Goal: Task Accomplishment & Management: Manage account settings

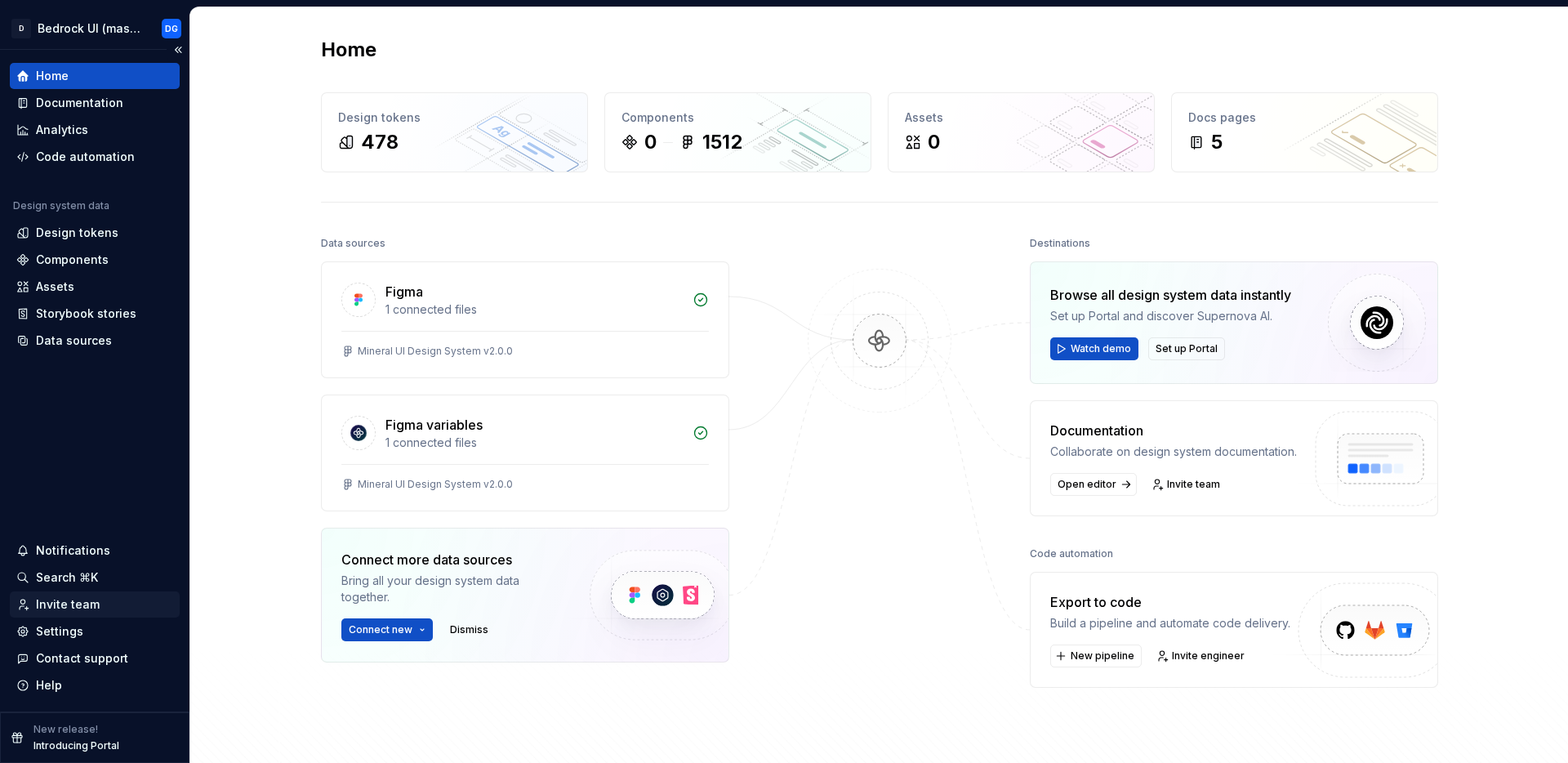
click at [81, 603] on div "Invite team" at bounding box center [68, 605] width 64 height 16
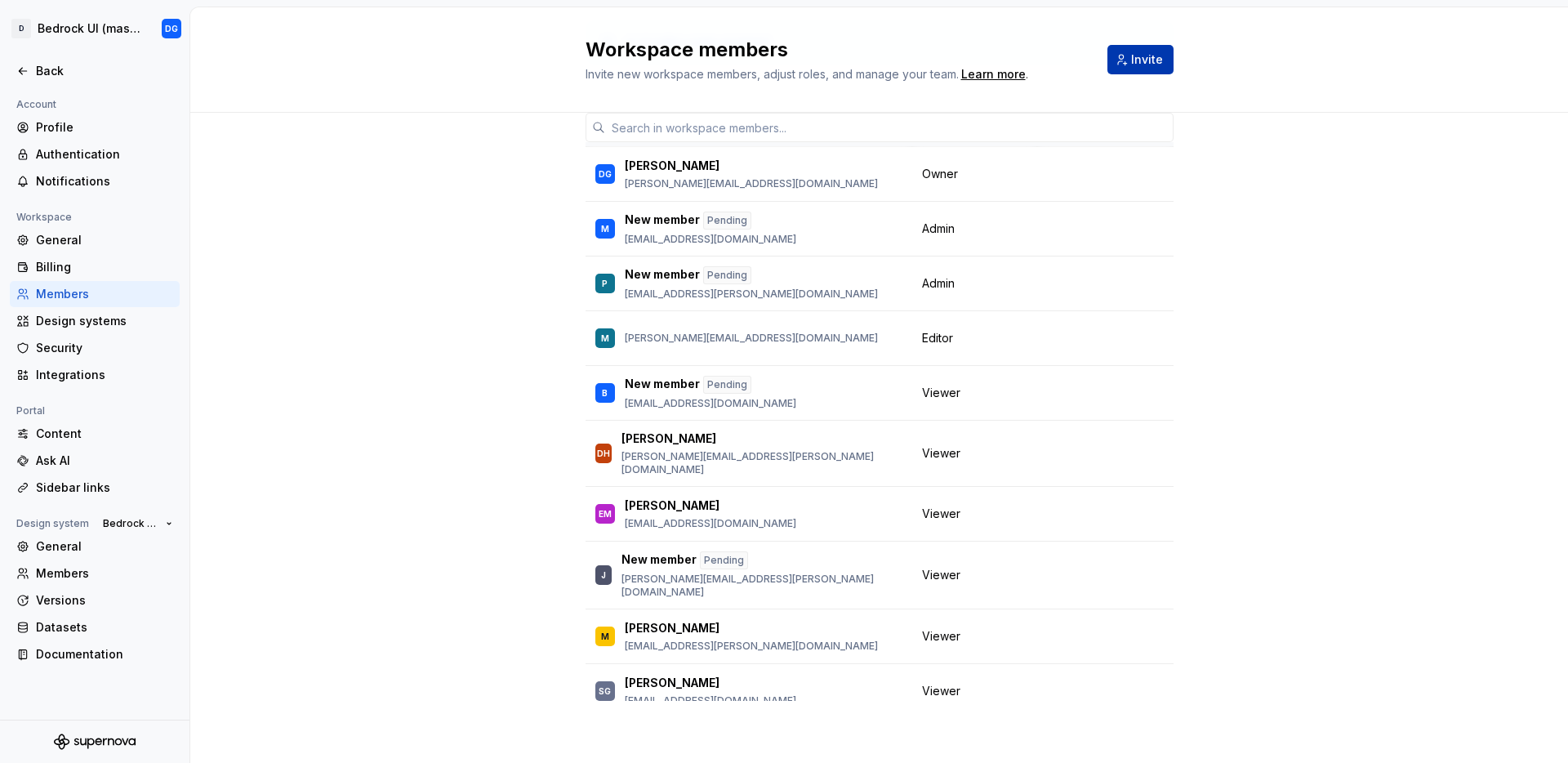
click at [1140, 67] on span "Invite" at bounding box center [1147, 60] width 32 height 16
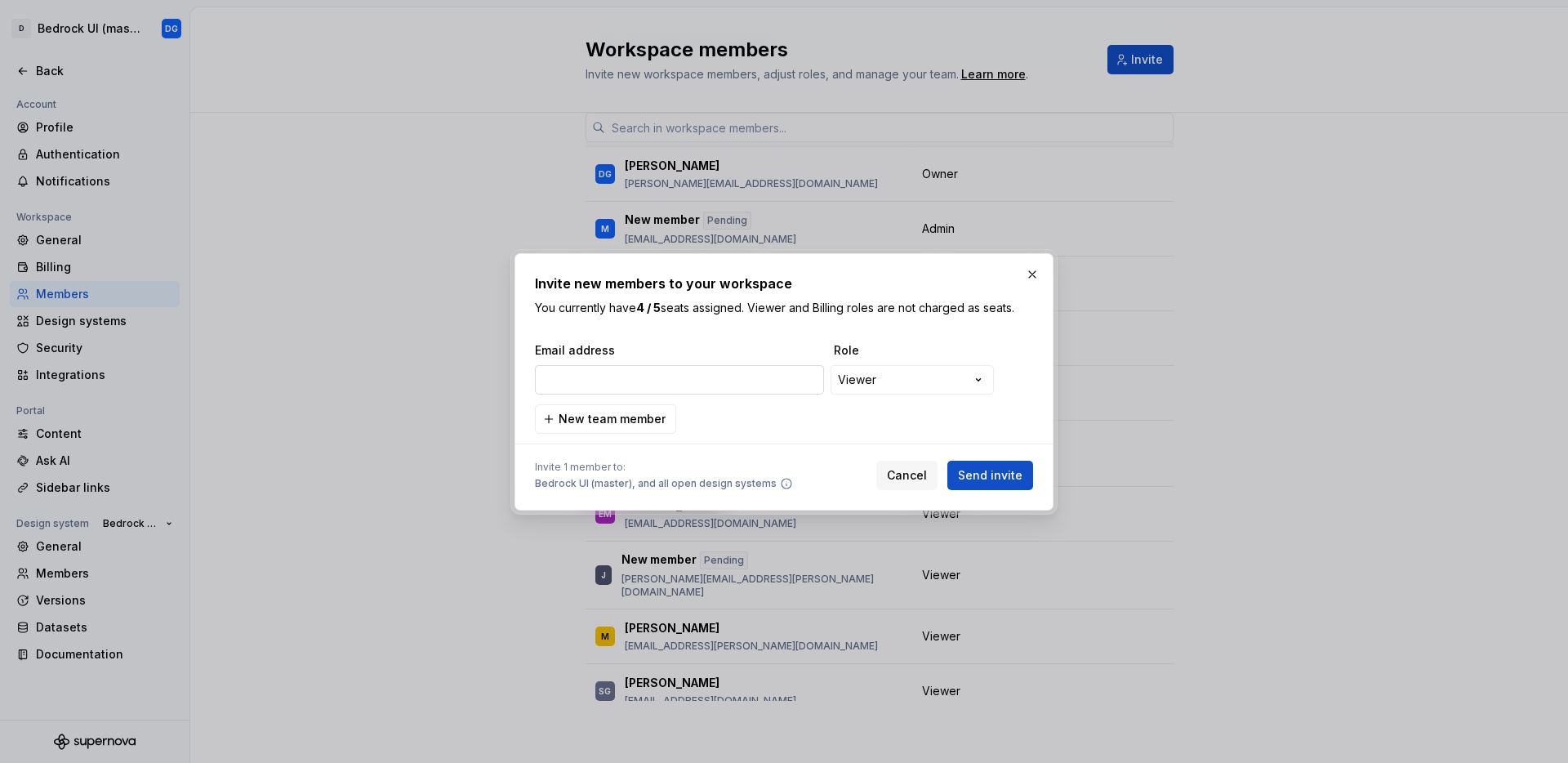
click at [658, 377] on input "email" at bounding box center [679, 380] width 289 height 29
type input "[PERSON_NAME][EMAIL_ADDRESS][DOMAIN_NAME]"
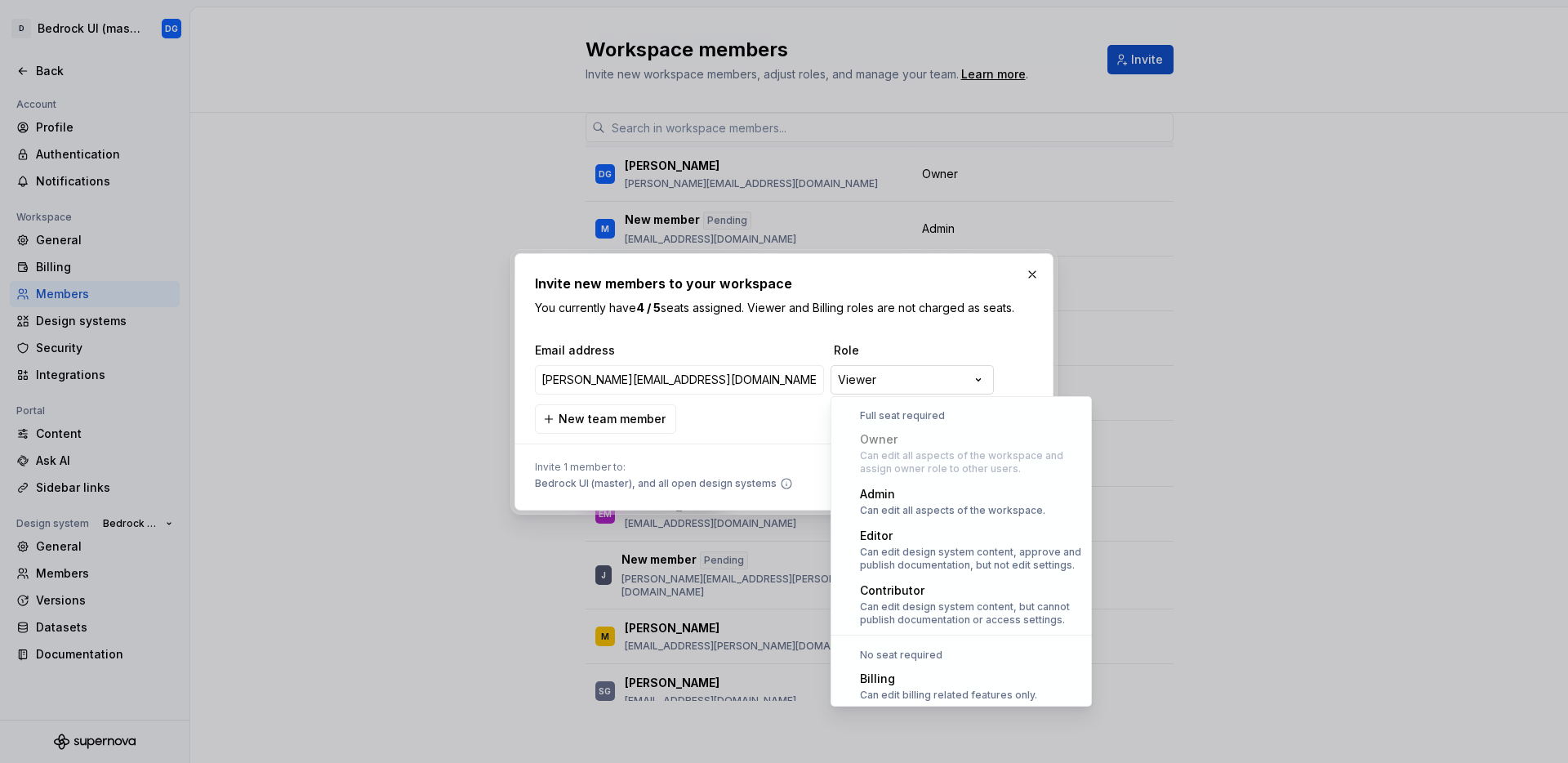
click at [909, 377] on div "**********" at bounding box center [784, 382] width 1568 height 763
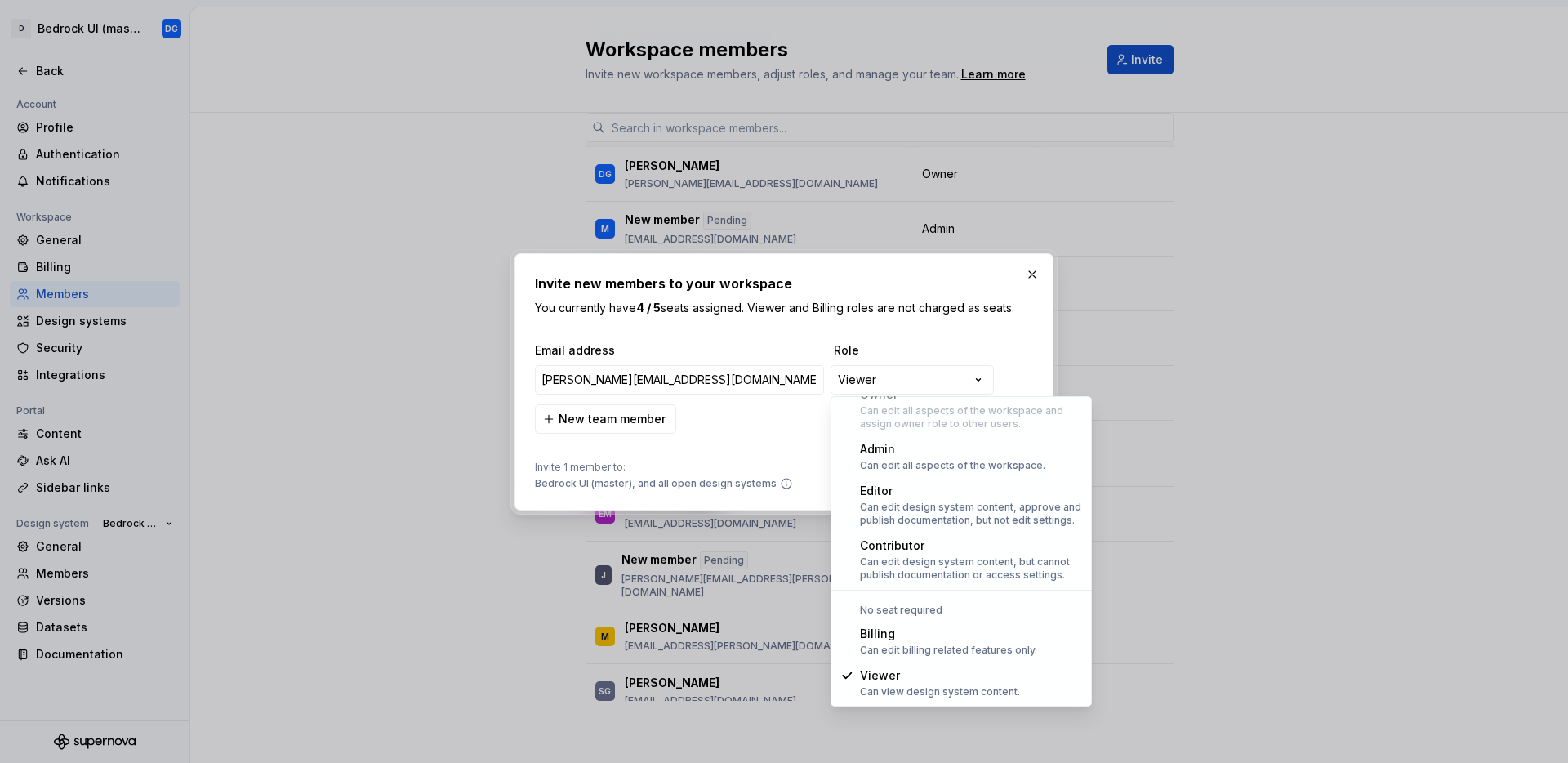
select select "*******"
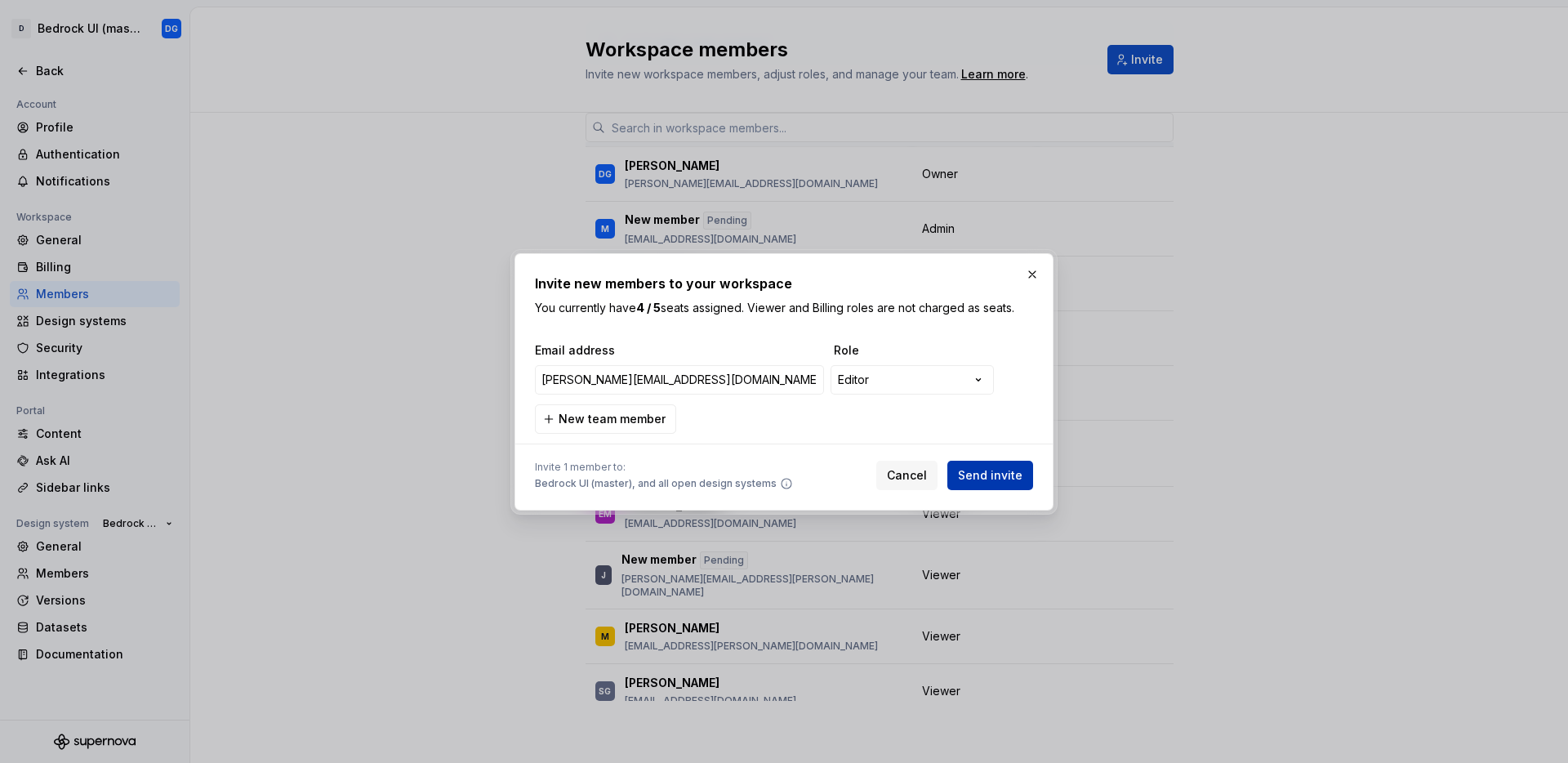
click at [983, 486] on button "Send invite" at bounding box center [990, 475] width 85 height 29
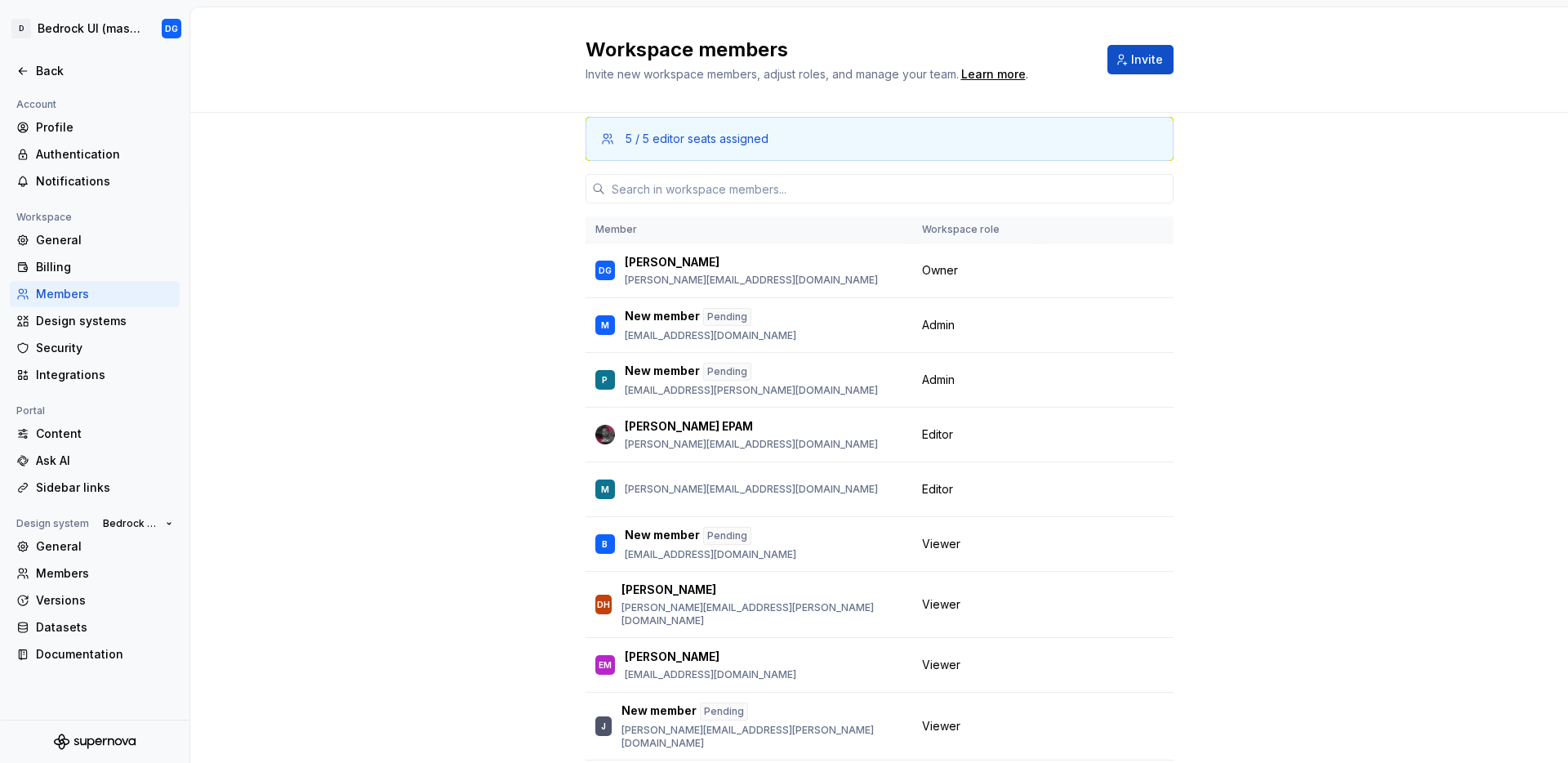
scroll to position [0, 0]
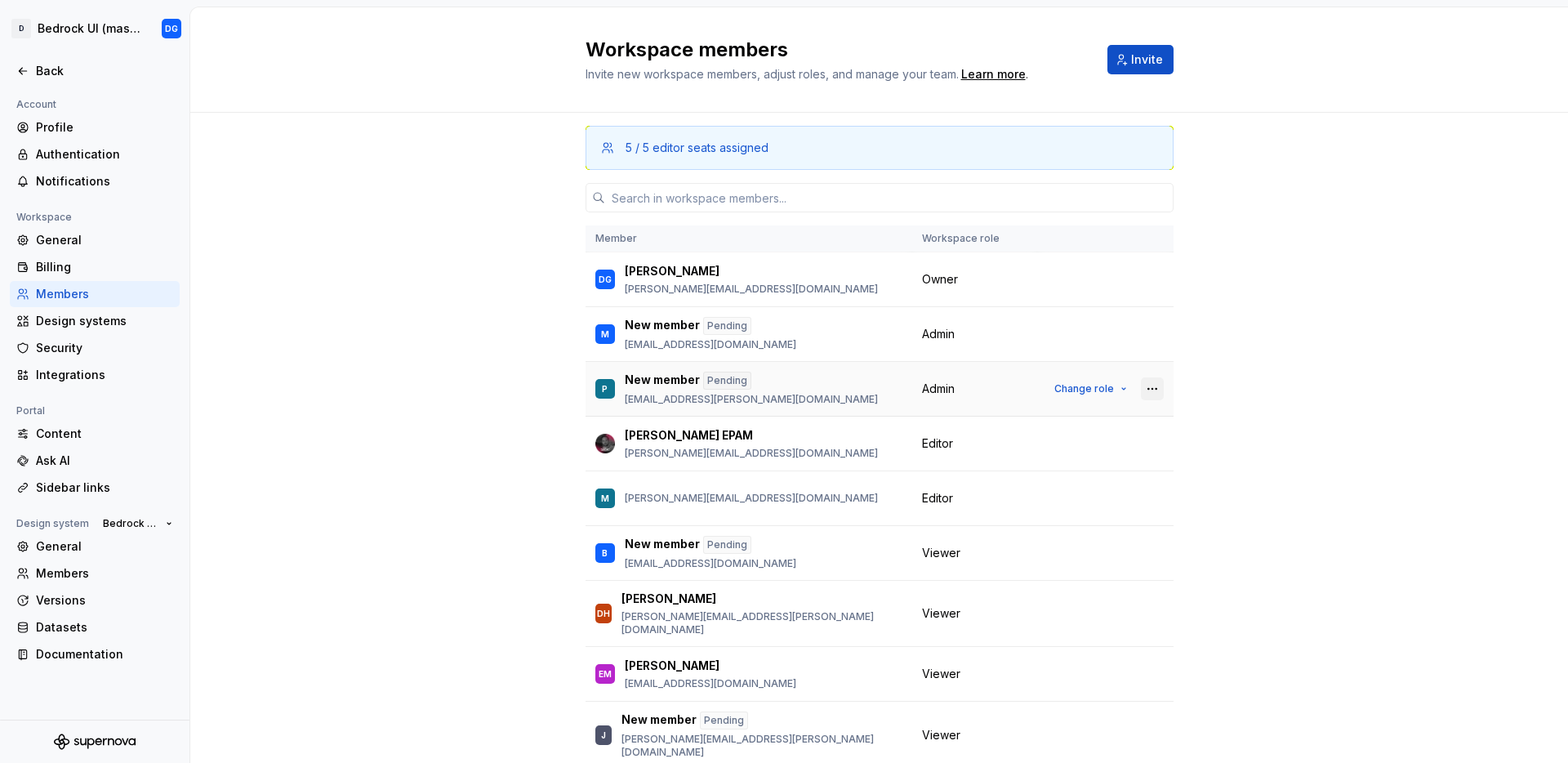
click at [1140, 387] on button "button" at bounding box center [1152, 389] width 23 height 23
click at [1079, 454] on div "Remove from workspace" at bounding box center [1033, 454] width 141 height 16
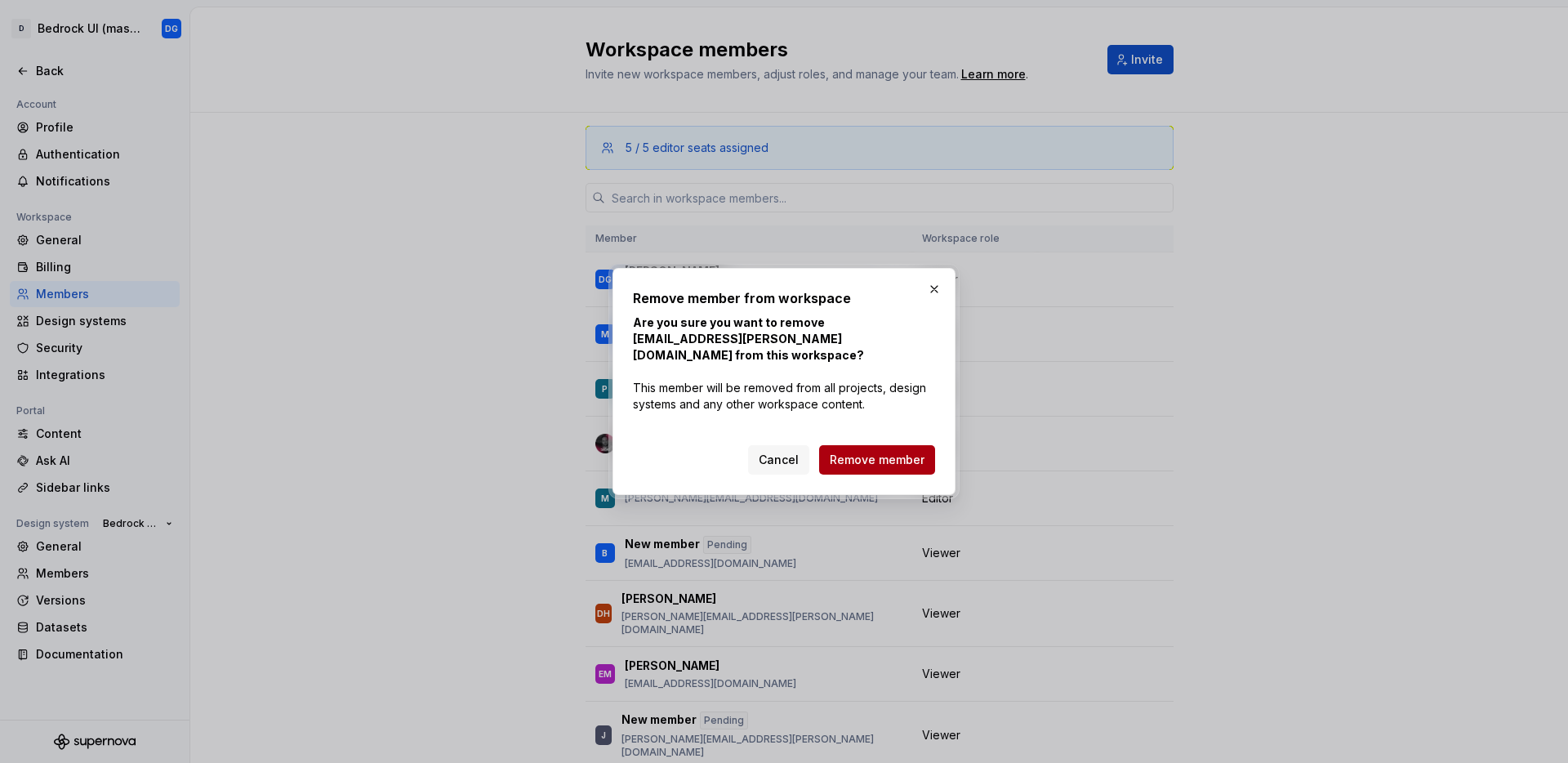
click at [865, 452] on span "Remove member" at bounding box center [876, 460] width 95 height 16
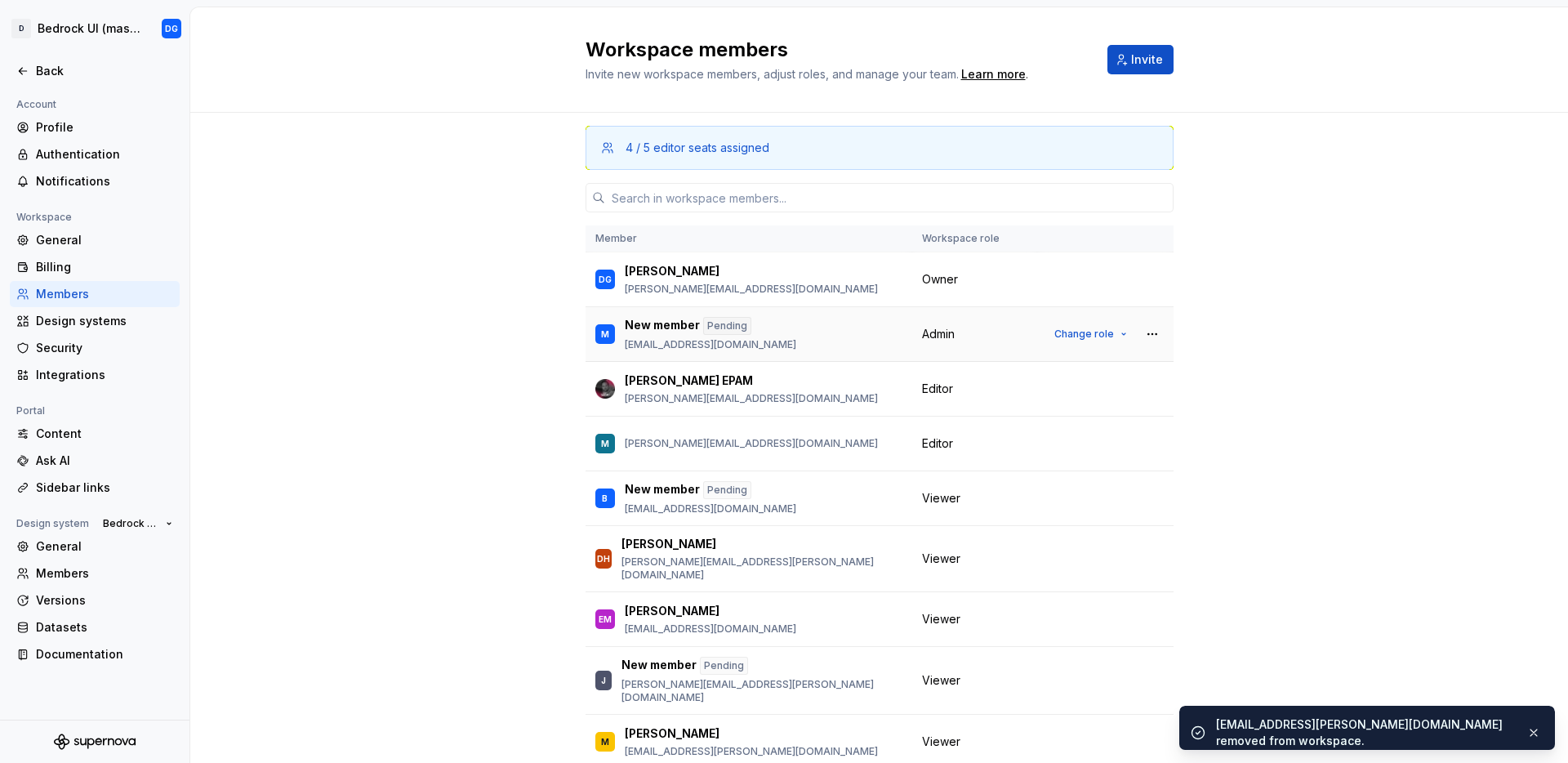
drag, startPoint x: 1139, startPoint y: 332, endPoint x: 1135, endPoint y: 317, distance: 15.5
click at [1135, 317] on td "Change role" at bounding box center [1105, 334] width 136 height 55
click at [1140, 328] on button "button" at bounding box center [1152, 334] width 23 height 23
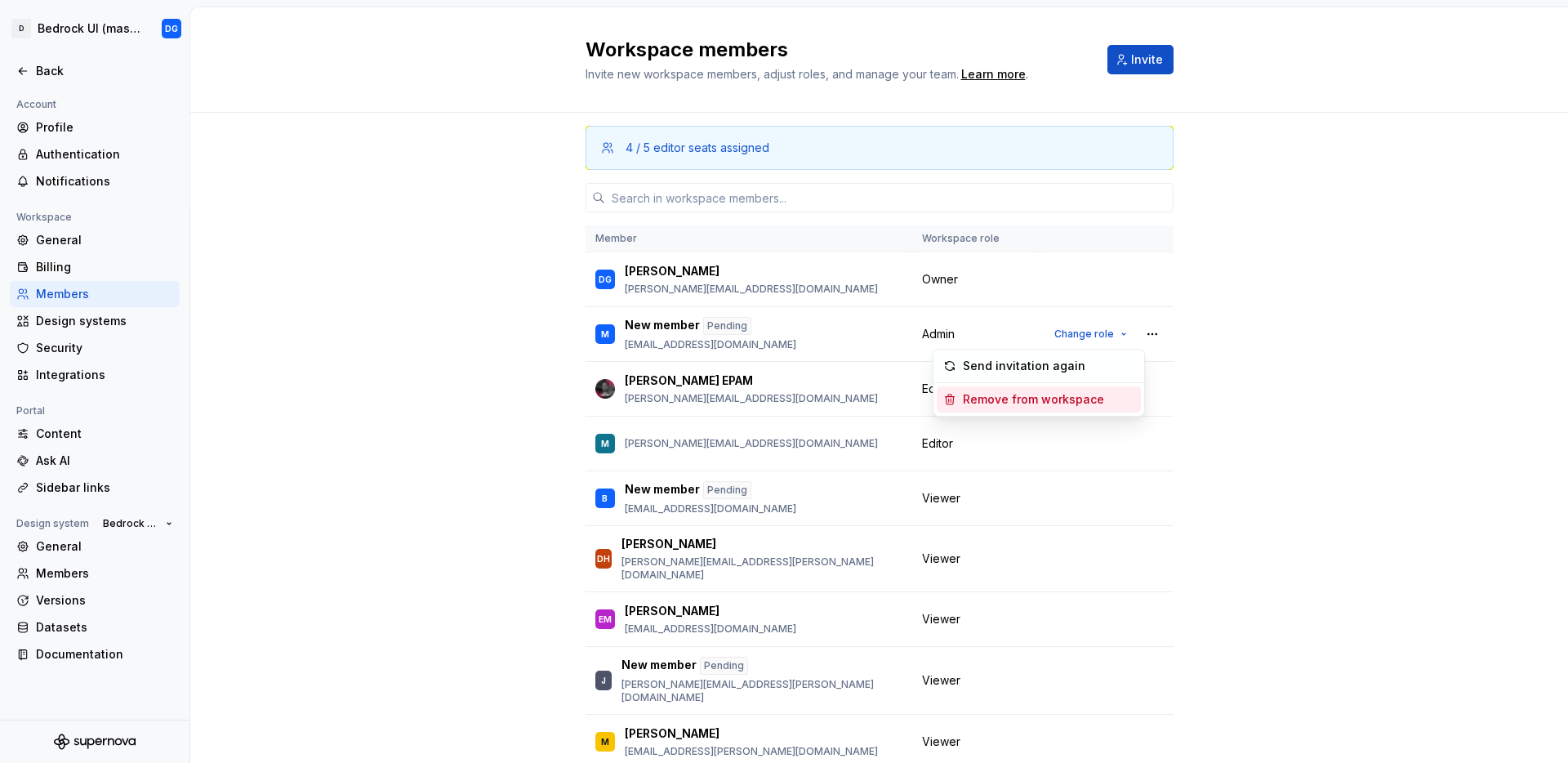
click at [1030, 404] on div "Remove from workspace" at bounding box center [1033, 399] width 141 height 16
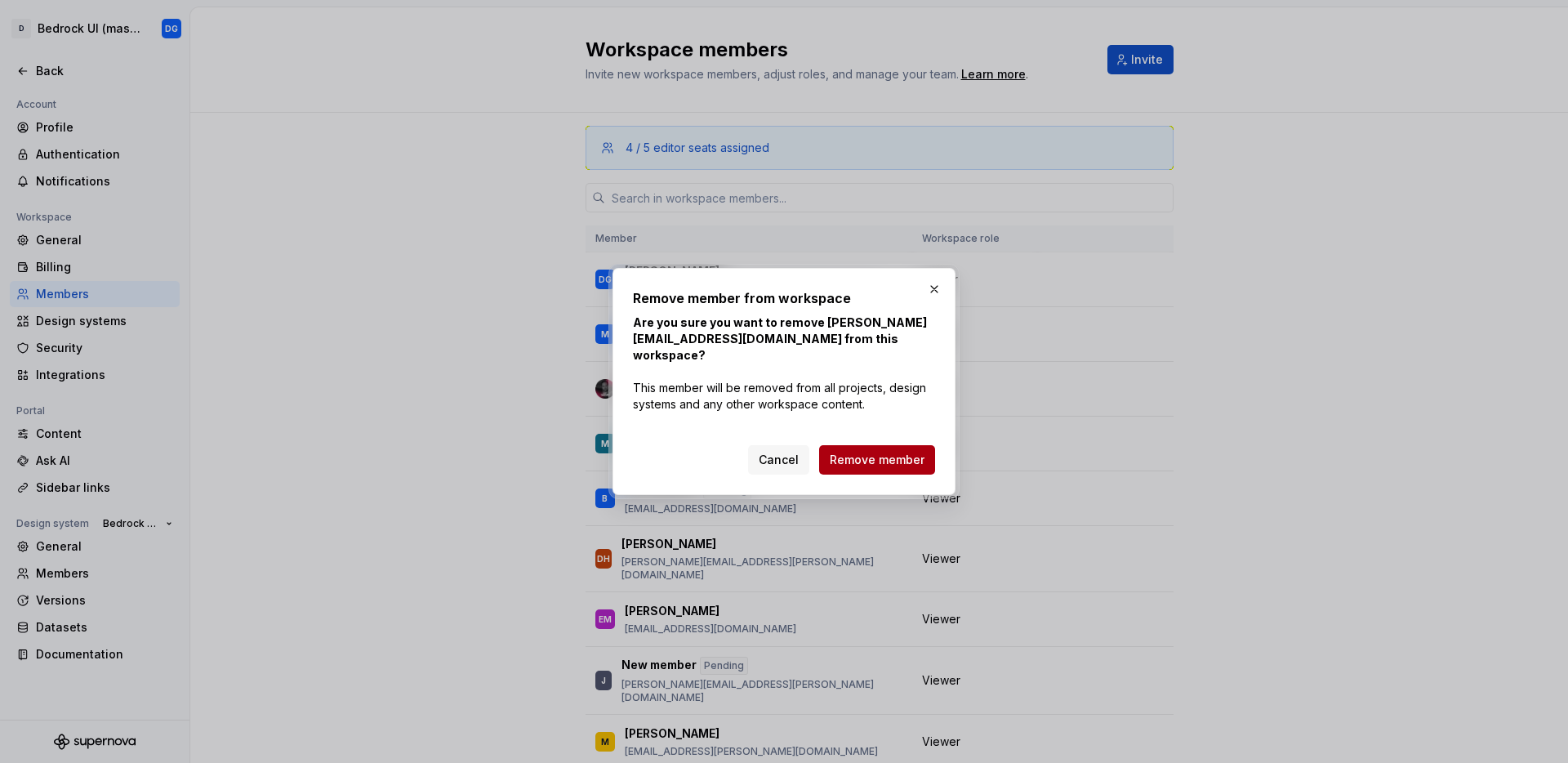
click at [885, 454] on span "Remove member" at bounding box center [876, 460] width 95 height 16
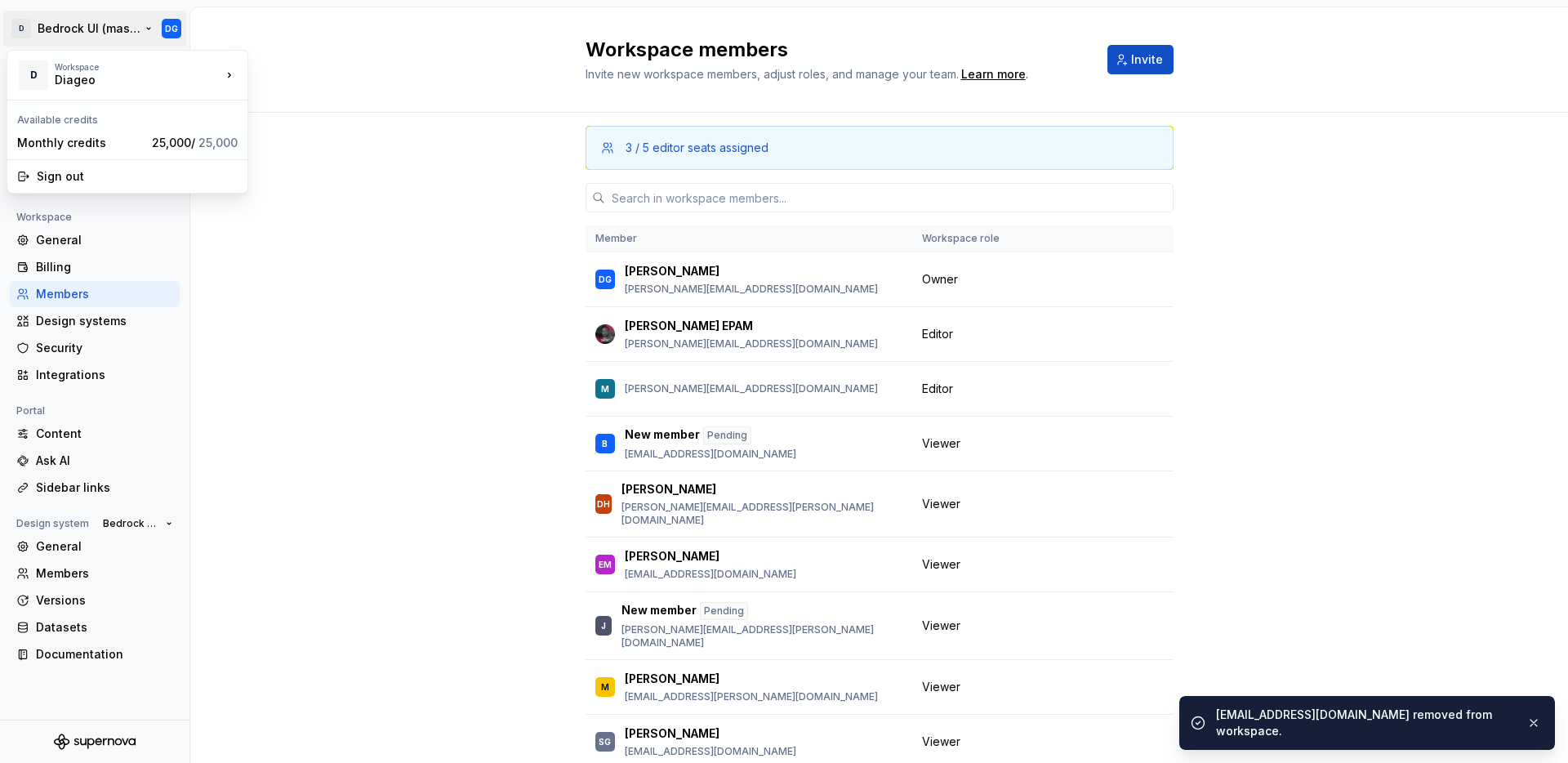
click at [124, 40] on html "D Bedrock UI (master) DG Back Account Profile Authentication Notifications Work…" at bounding box center [784, 382] width 1568 height 763
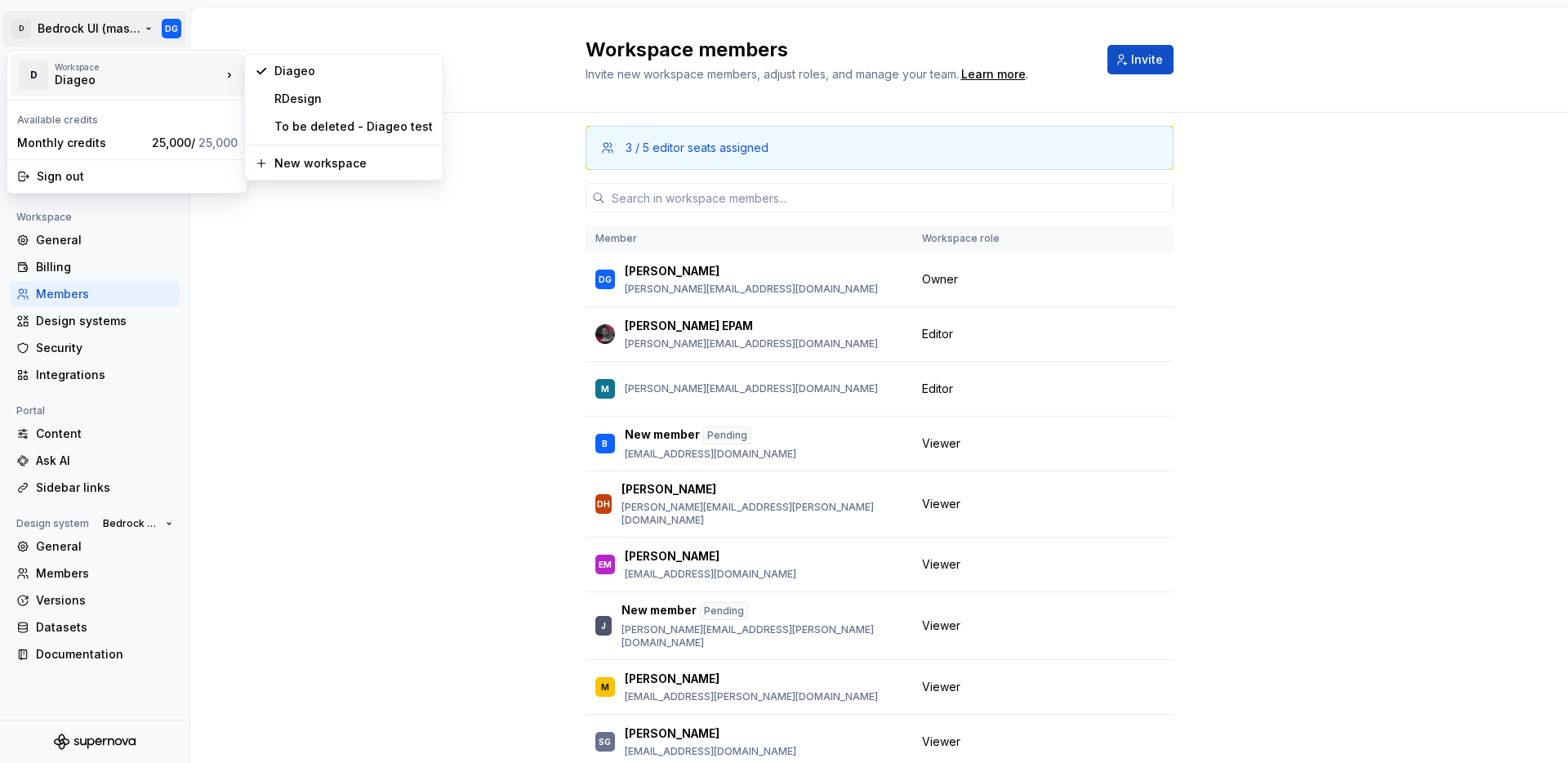
click at [97, 68] on div "Workspace" at bounding box center [138, 67] width 166 height 10
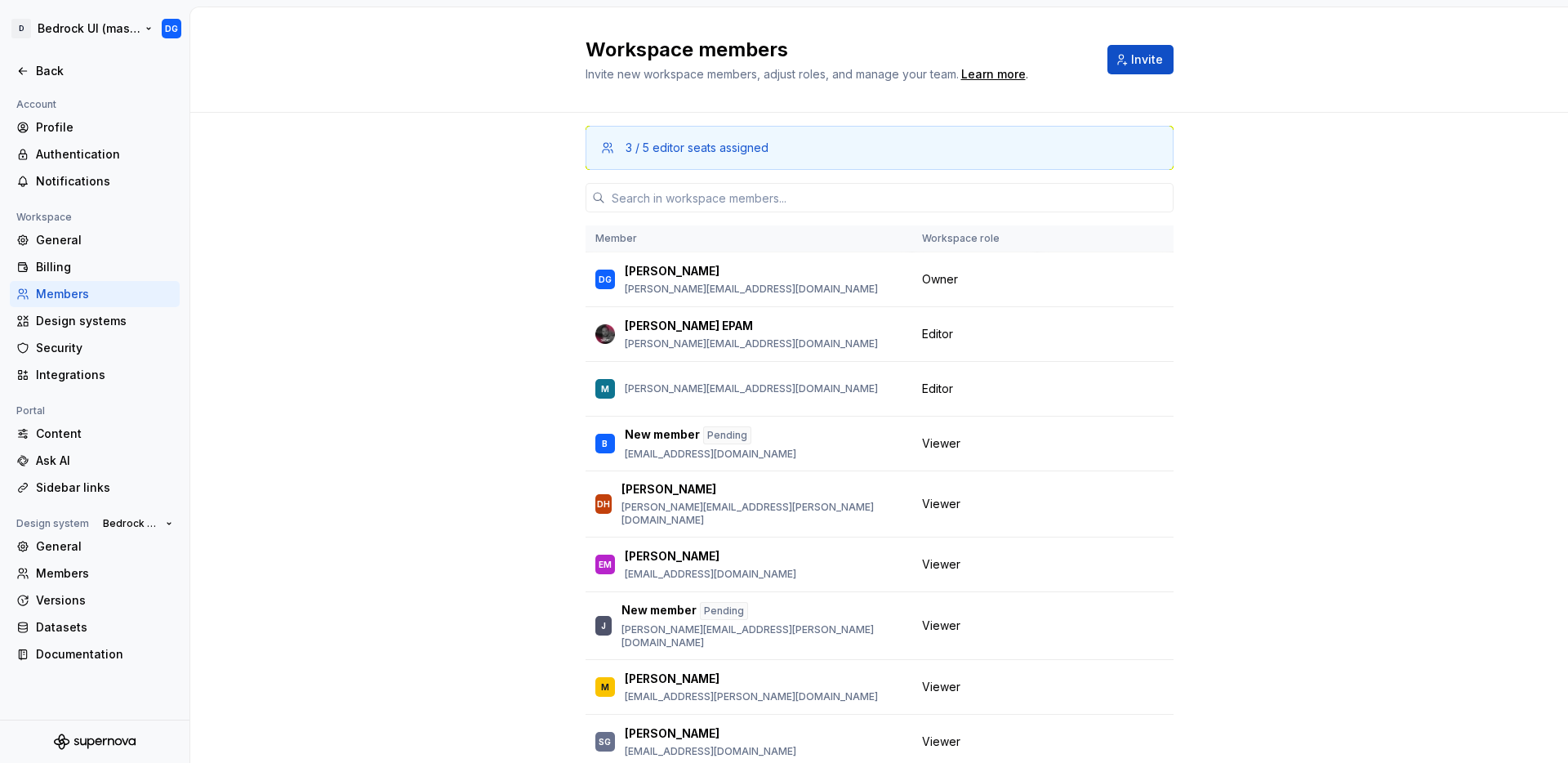
click at [169, 26] on html "D Bedrock UI (master) DG Back Account Profile Authentication Notifications Work…" at bounding box center [784, 382] width 1568 height 763
click at [145, 33] on html "D Bedrock UI (master) DG Back Account Profile Authentication Notifications Work…" at bounding box center [784, 382] width 1568 height 763
click at [146, 30] on html "D Bedrock UI (master) DG Back Account Profile Authentication Notifications Work…" at bounding box center [784, 382] width 1568 height 763
click at [54, 68] on div "Back" at bounding box center [104, 71] width 137 height 16
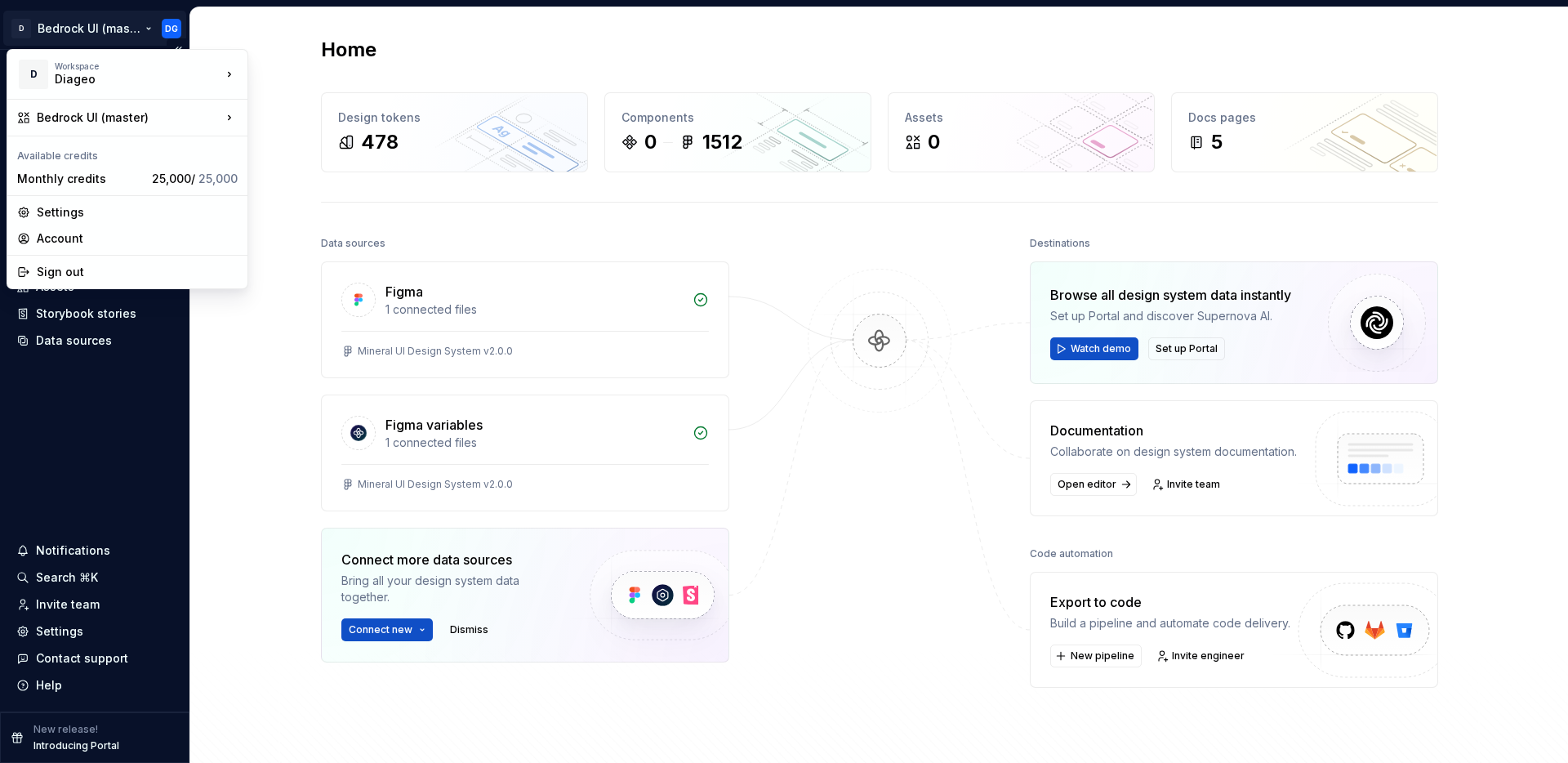
click at [143, 27] on html "D Bedrock UI (master) DG Home Documentation Analytics Code automation Design sy…" at bounding box center [784, 382] width 1568 height 763
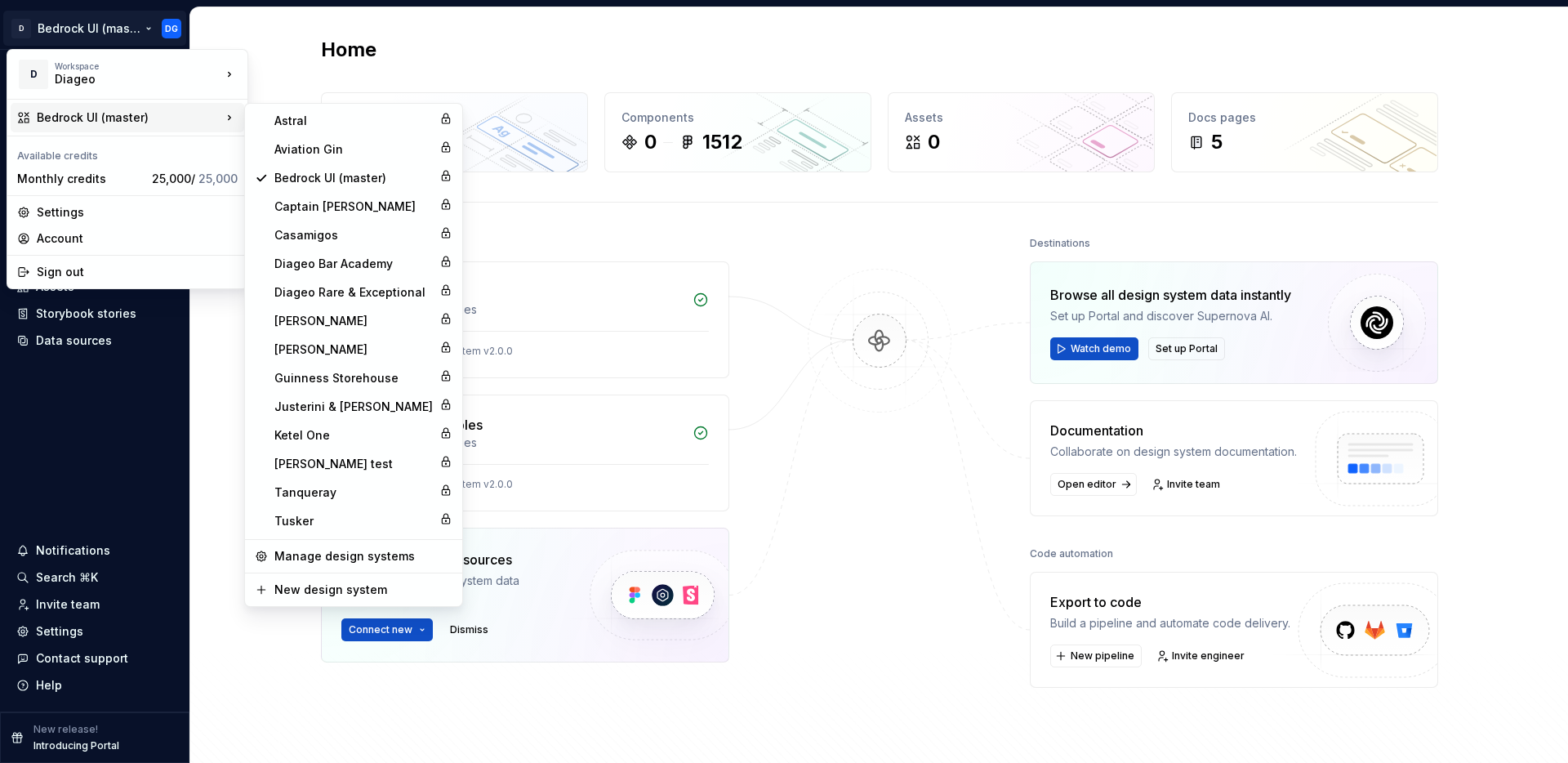
click at [122, 120] on div "Bedrock UI (master)" at bounding box center [129, 117] width 185 height 16
click at [311, 404] on div "Justerini & [PERSON_NAME]" at bounding box center [354, 406] width 158 height 16
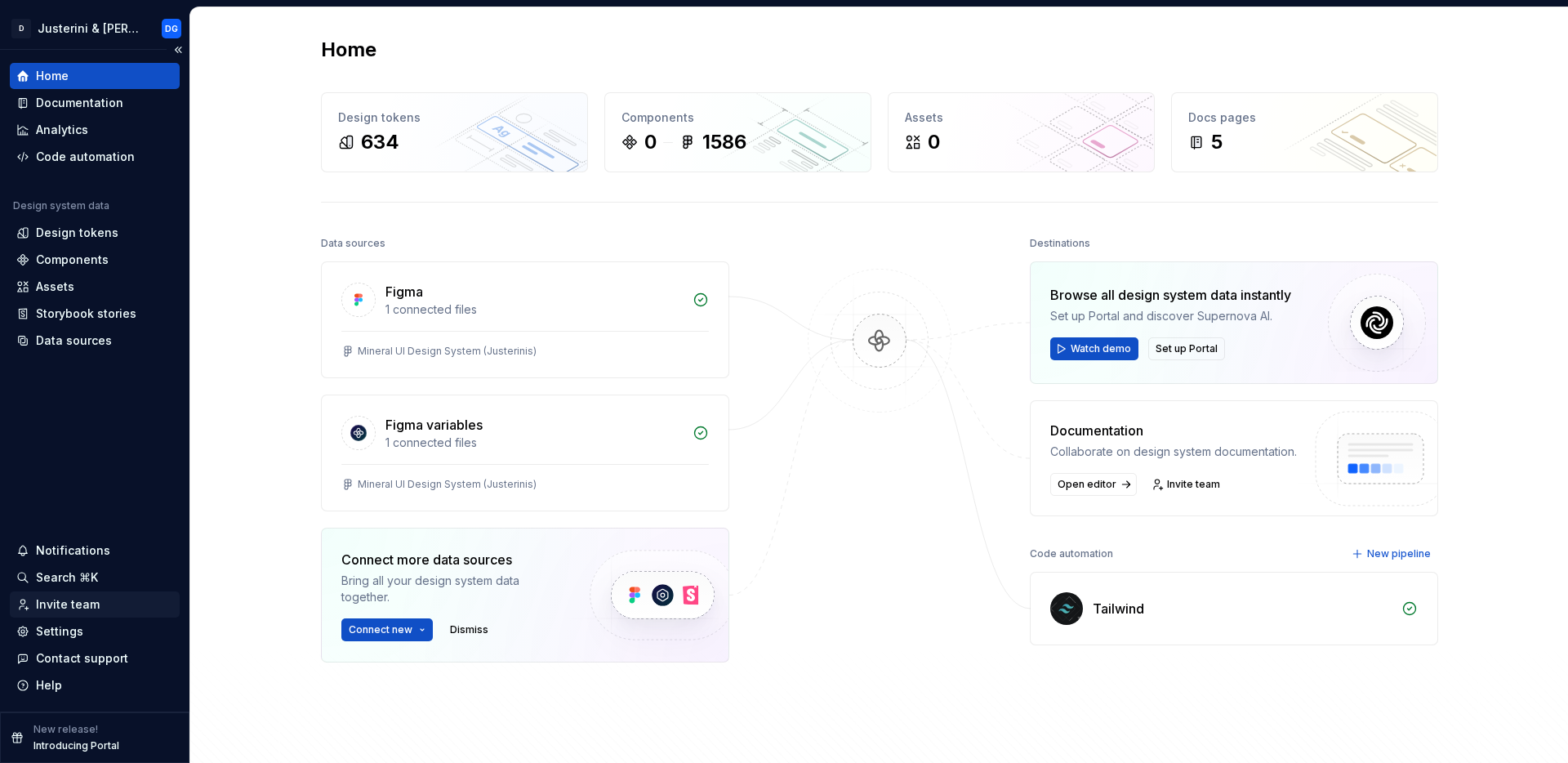
click at [77, 600] on div "Invite team" at bounding box center [68, 605] width 64 height 16
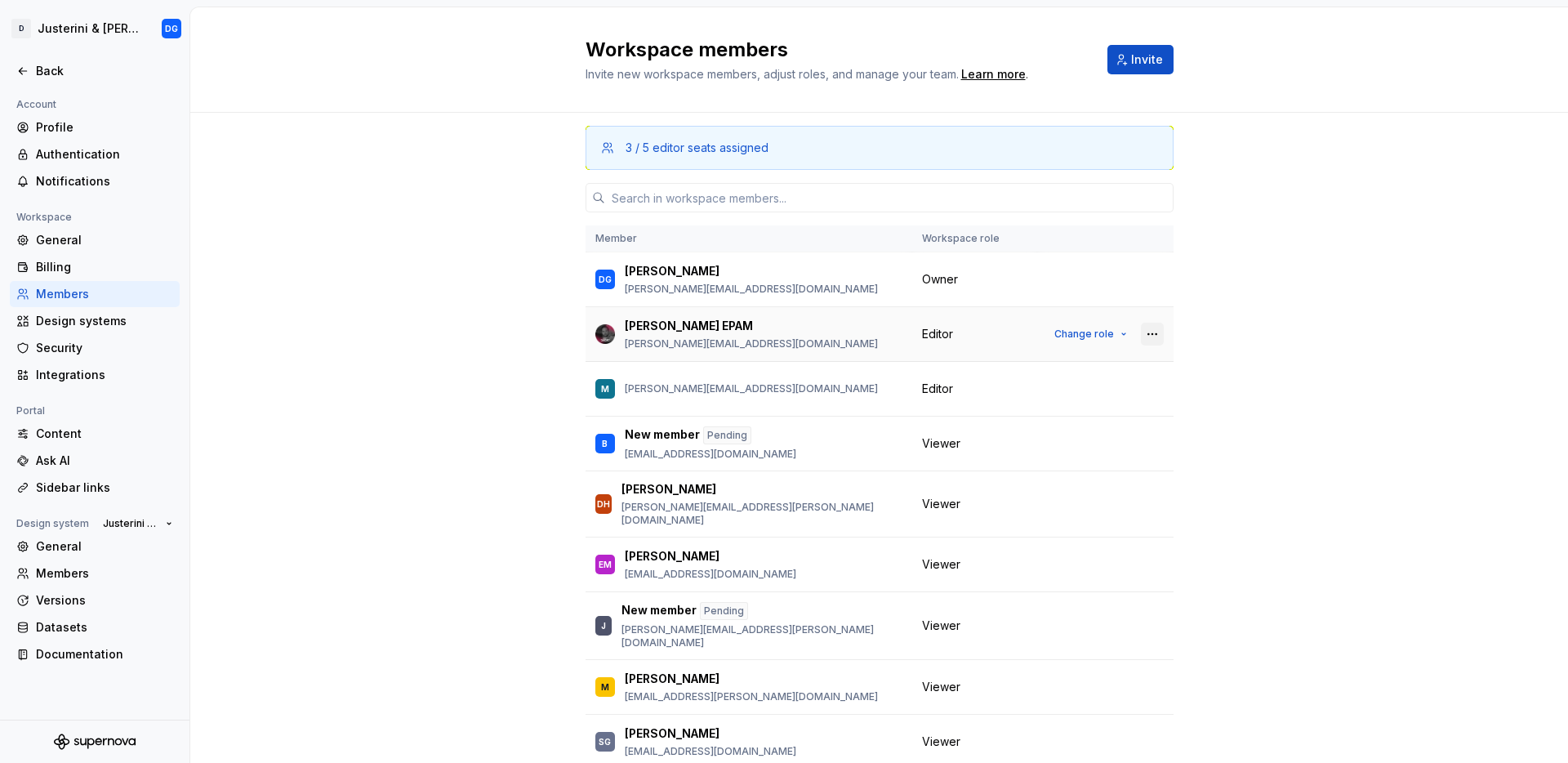
click at [1140, 334] on button "button" at bounding box center [1152, 334] width 23 height 23
click at [1093, 334] on span "Change role" at bounding box center [1084, 333] width 60 height 13
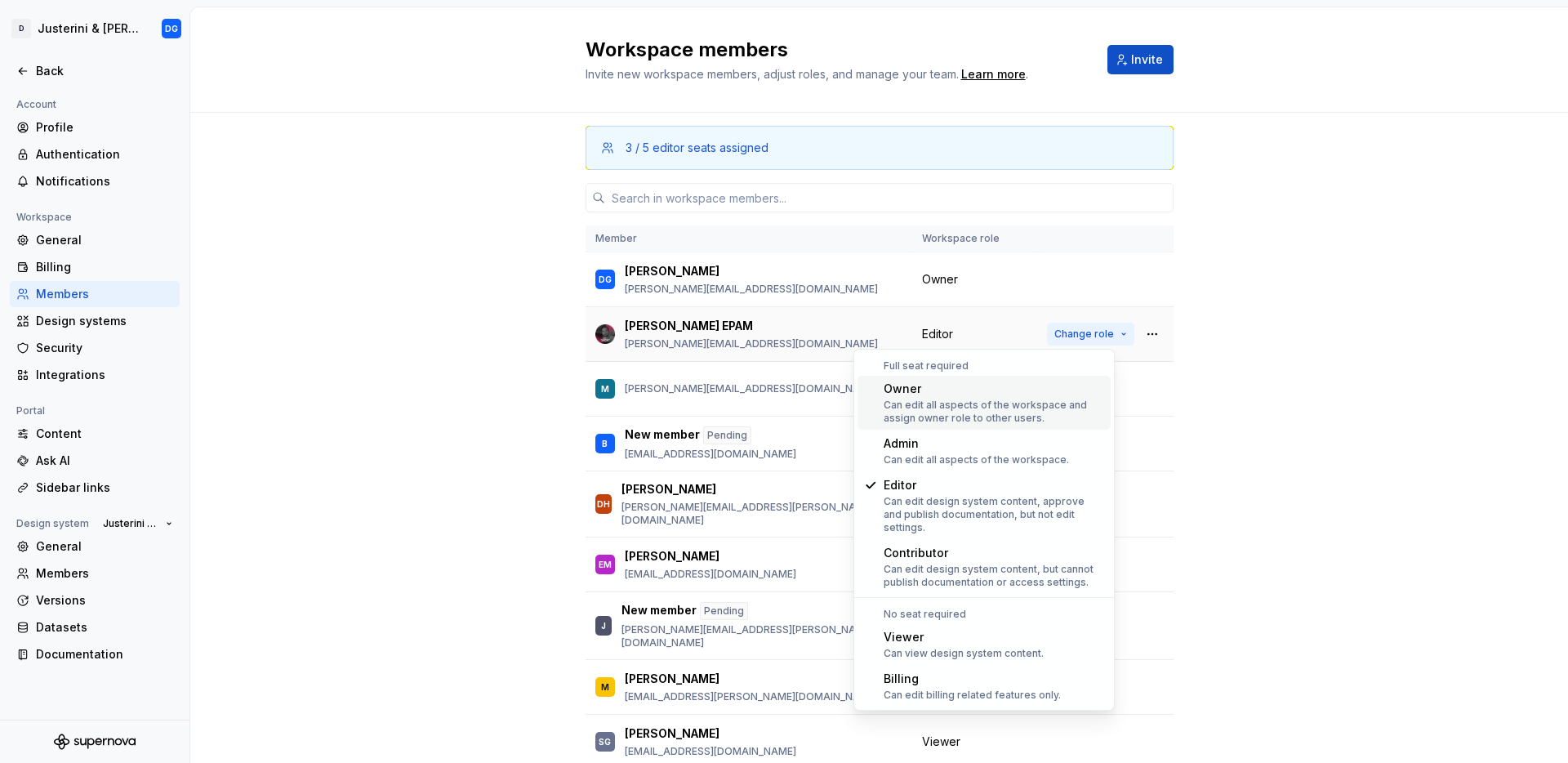
click at [1096, 334] on button "Change role" at bounding box center [1091, 334] width 87 height 23
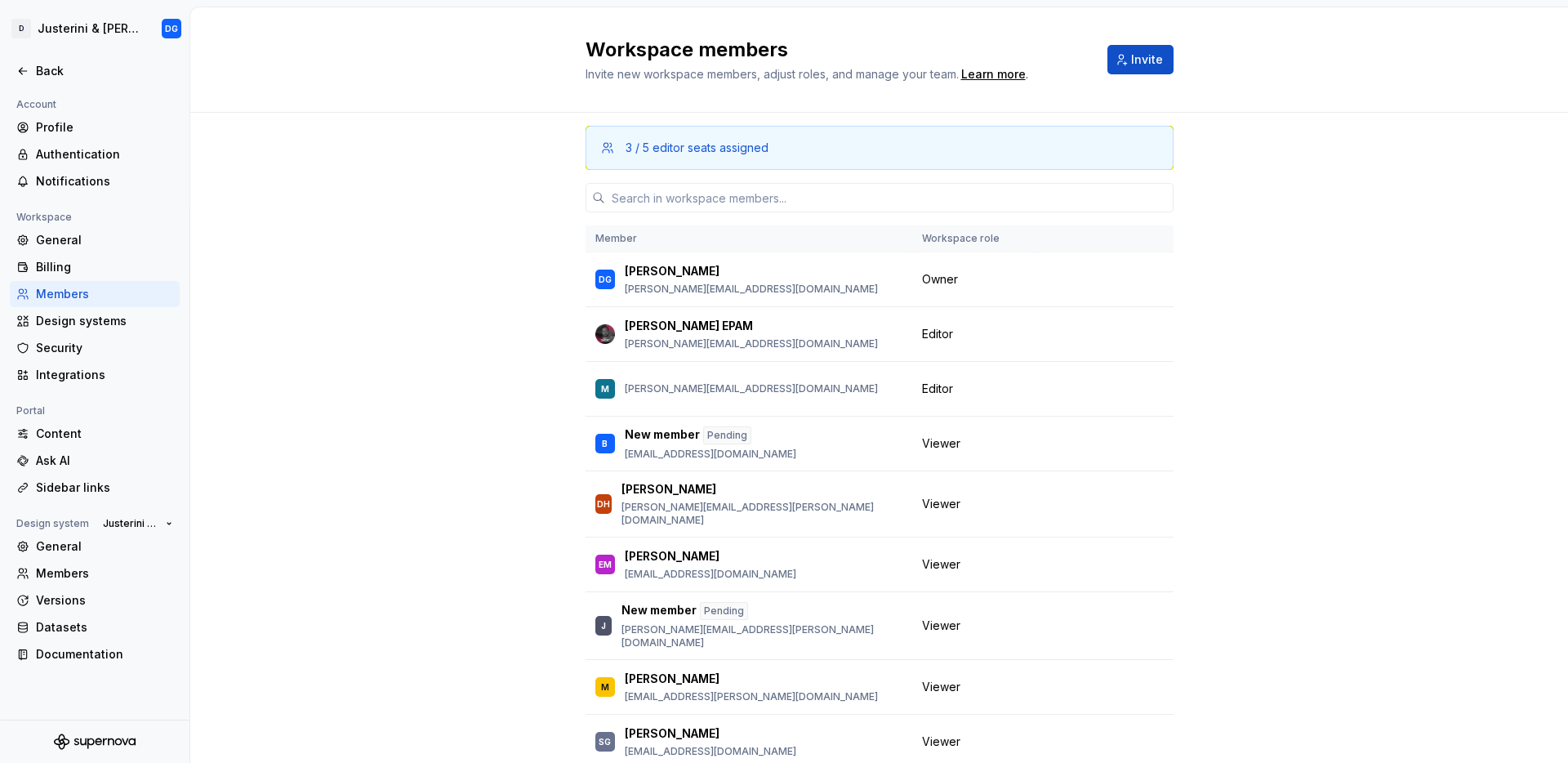
click at [381, 286] on div "3 / 5 editor seats assigned Member Workspace role DG [PERSON_NAME] [PERSON_NAME…" at bounding box center [879, 491] width 1378 height 756
click at [27, 76] on icon at bounding box center [22, 71] width 13 height 13
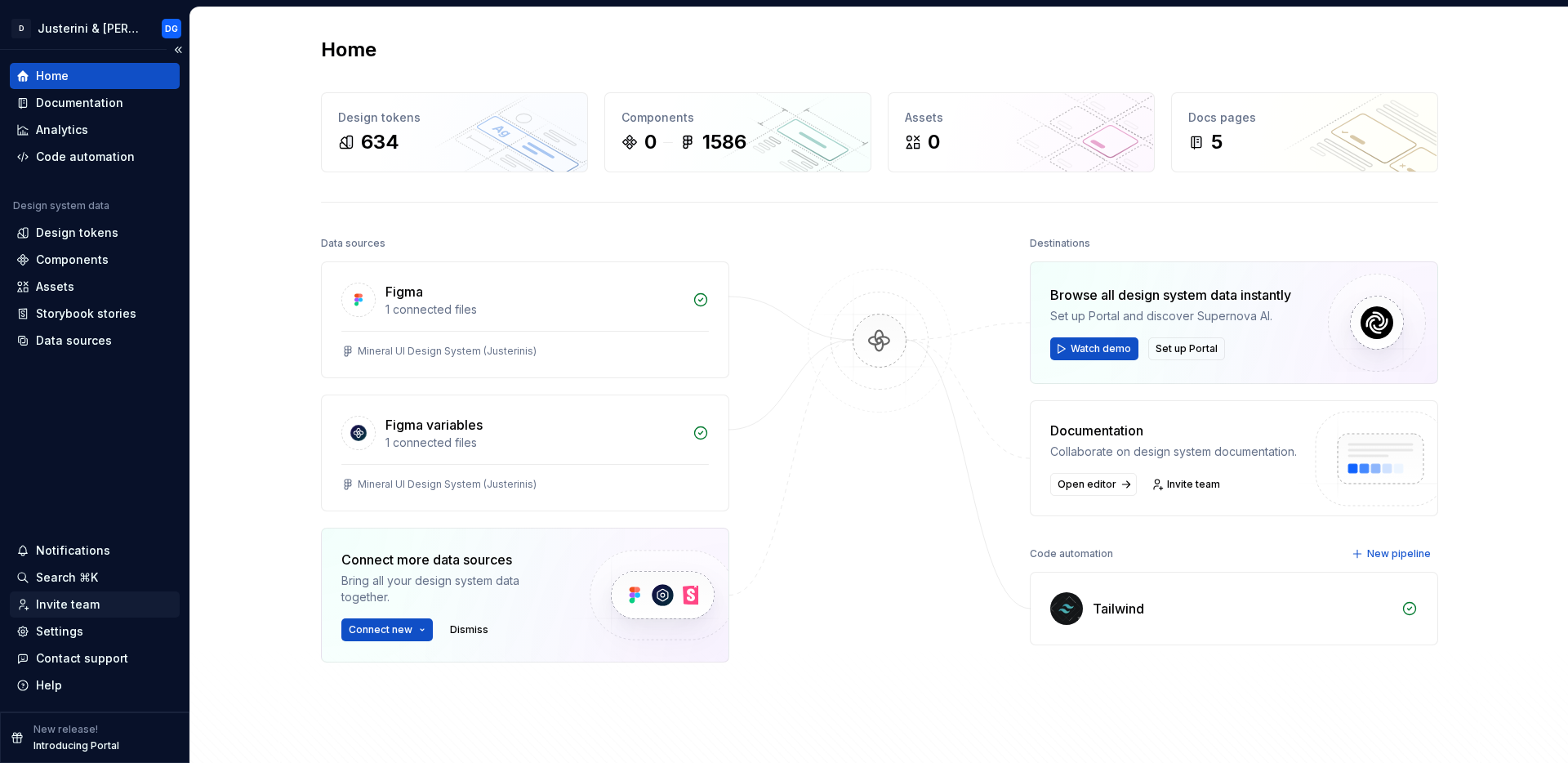
click at [90, 607] on div "Invite team" at bounding box center [68, 605] width 64 height 16
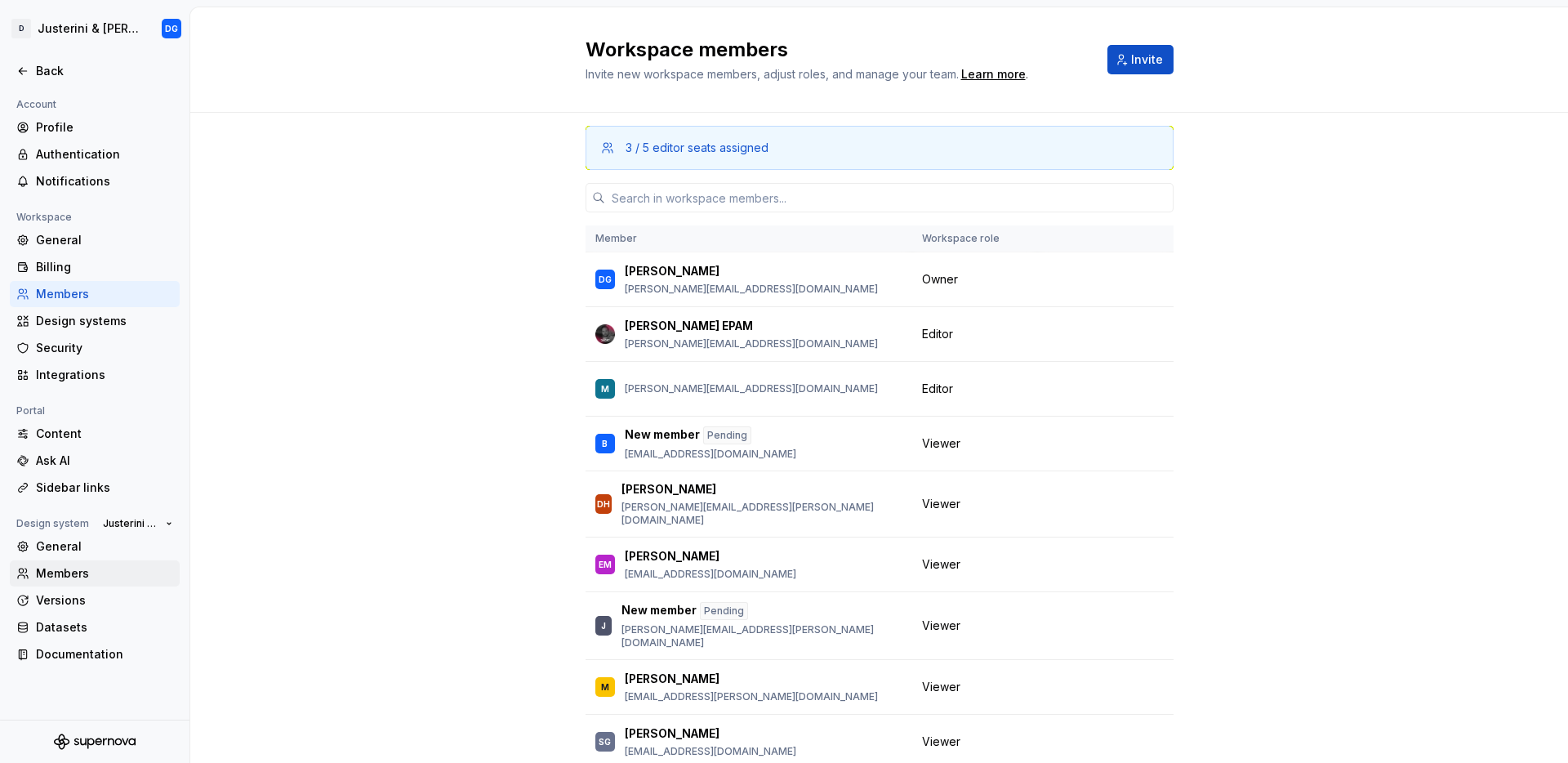
click at [59, 569] on div "Members" at bounding box center [104, 574] width 137 height 16
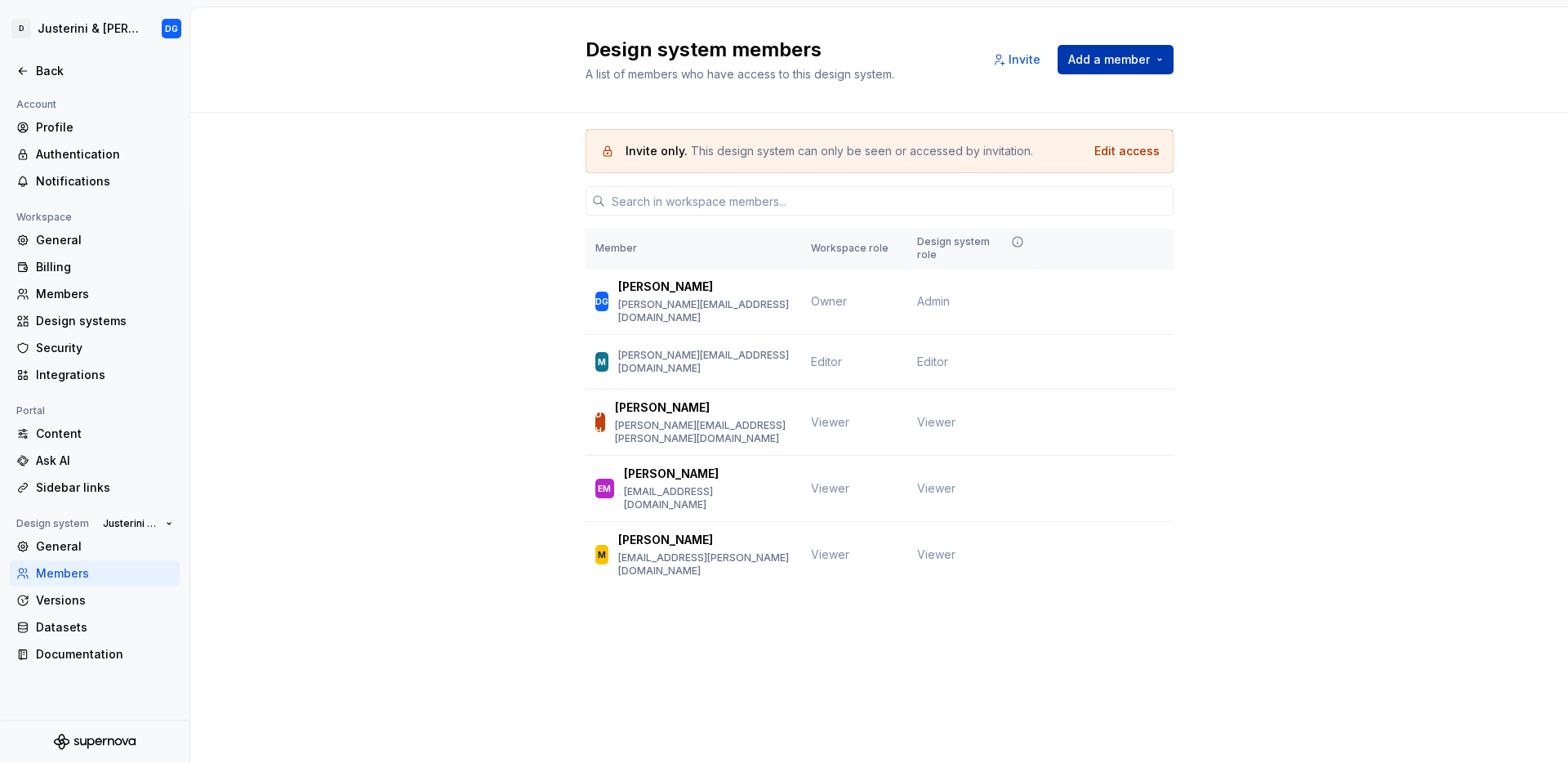
click at [1161, 67] on button "Add a member" at bounding box center [1116, 60] width 116 height 29
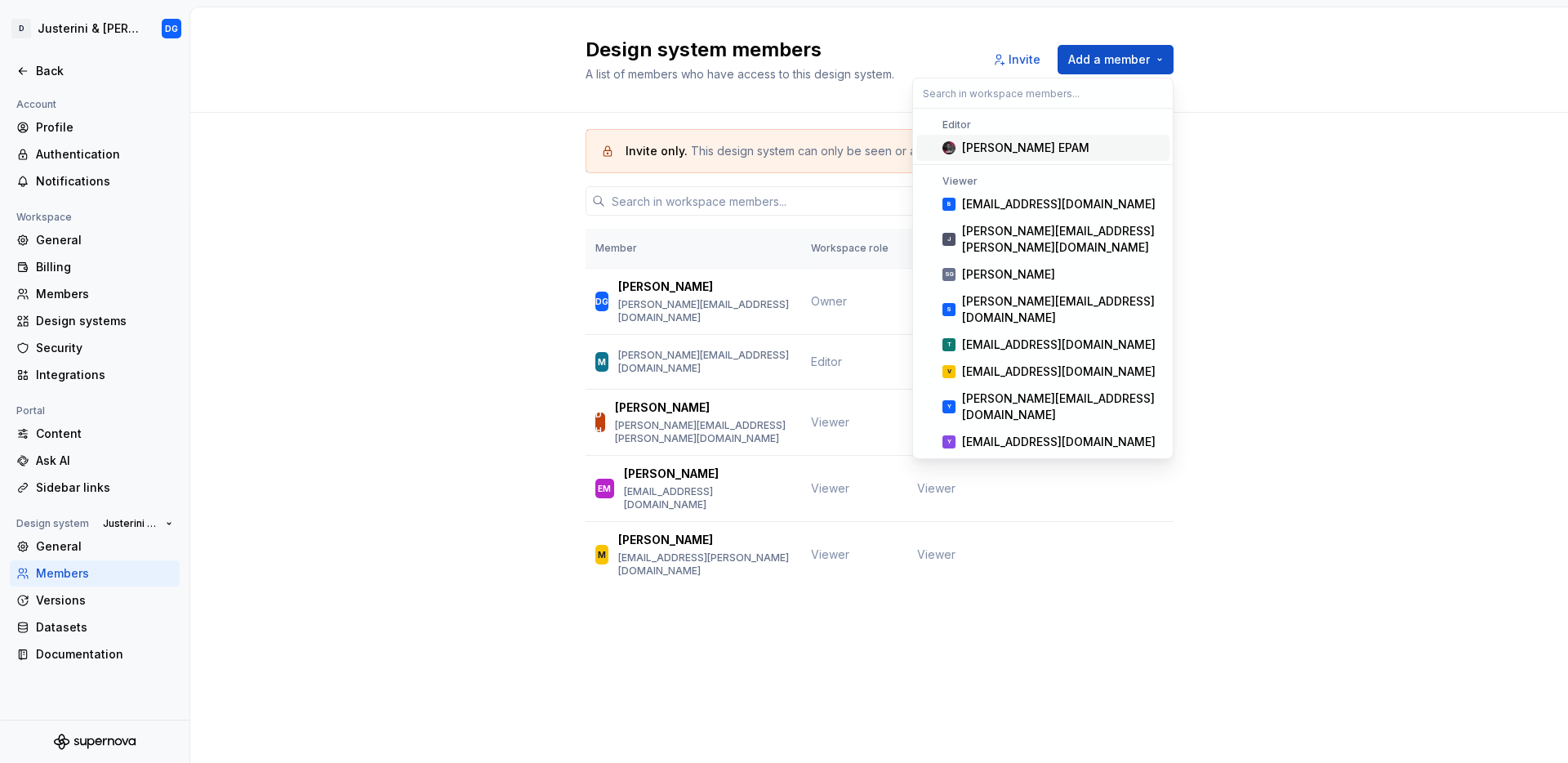
click at [1025, 150] on div "[PERSON_NAME] EPAM" at bounding box center [1025, 148] width 127 height 16
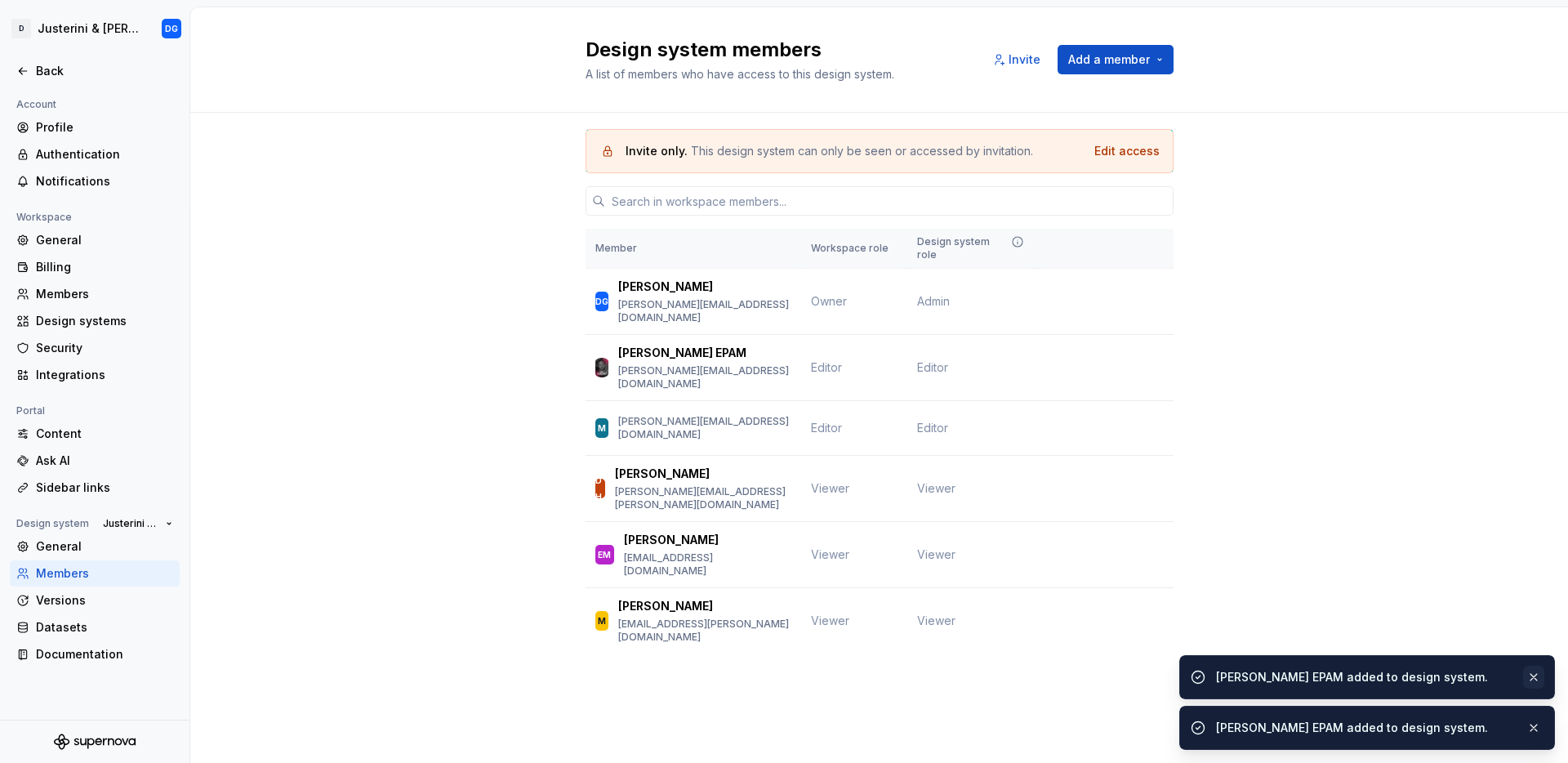
click at [1531, 679] on button "button" at bounding box center [1533, 678] width 21 height 23
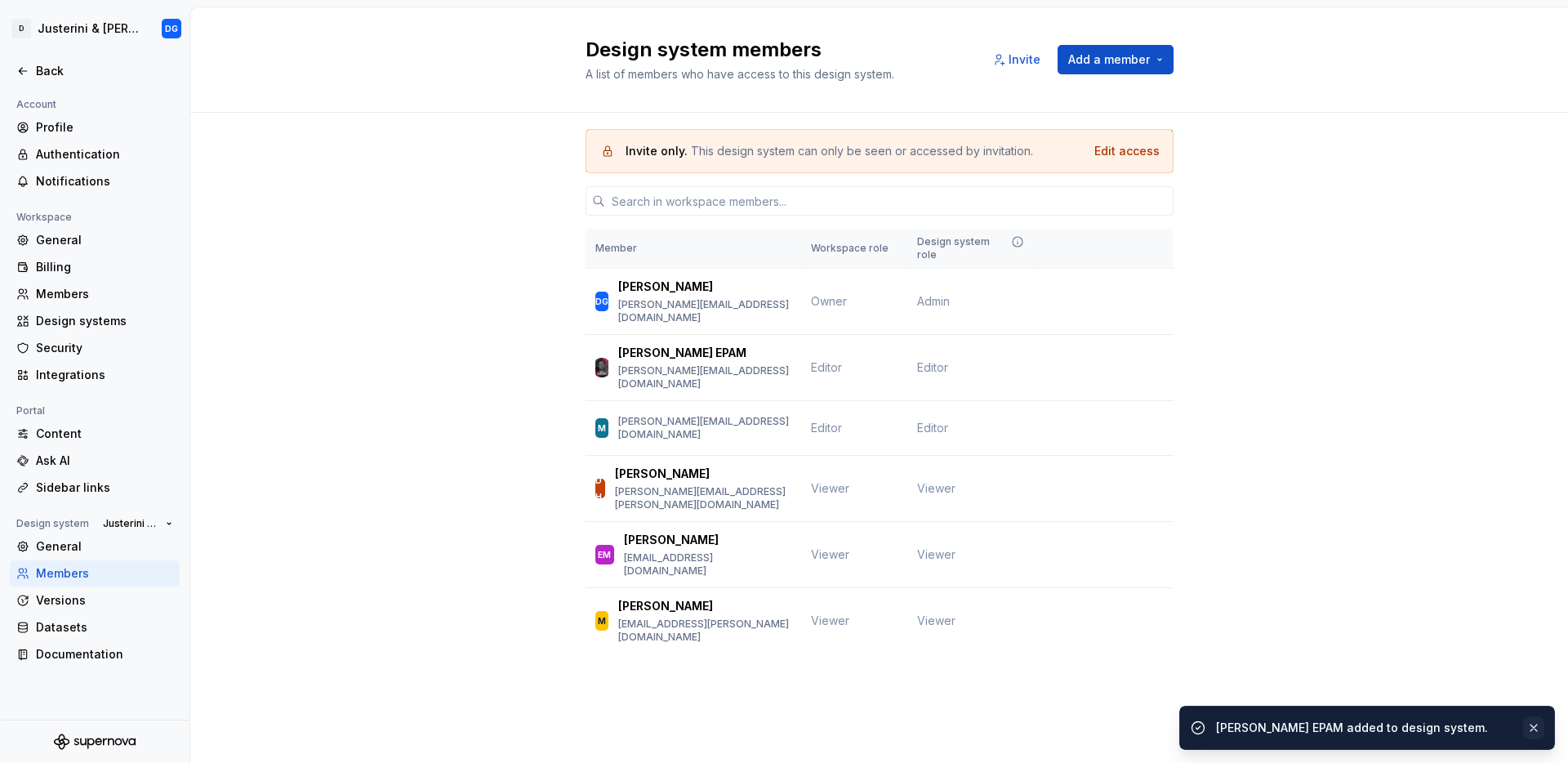
click at [1534, 722] on button "button" at bounding box center [1533, 728] width 21 height 23
